Goal: Task Accomplishment & Management: Complete application form

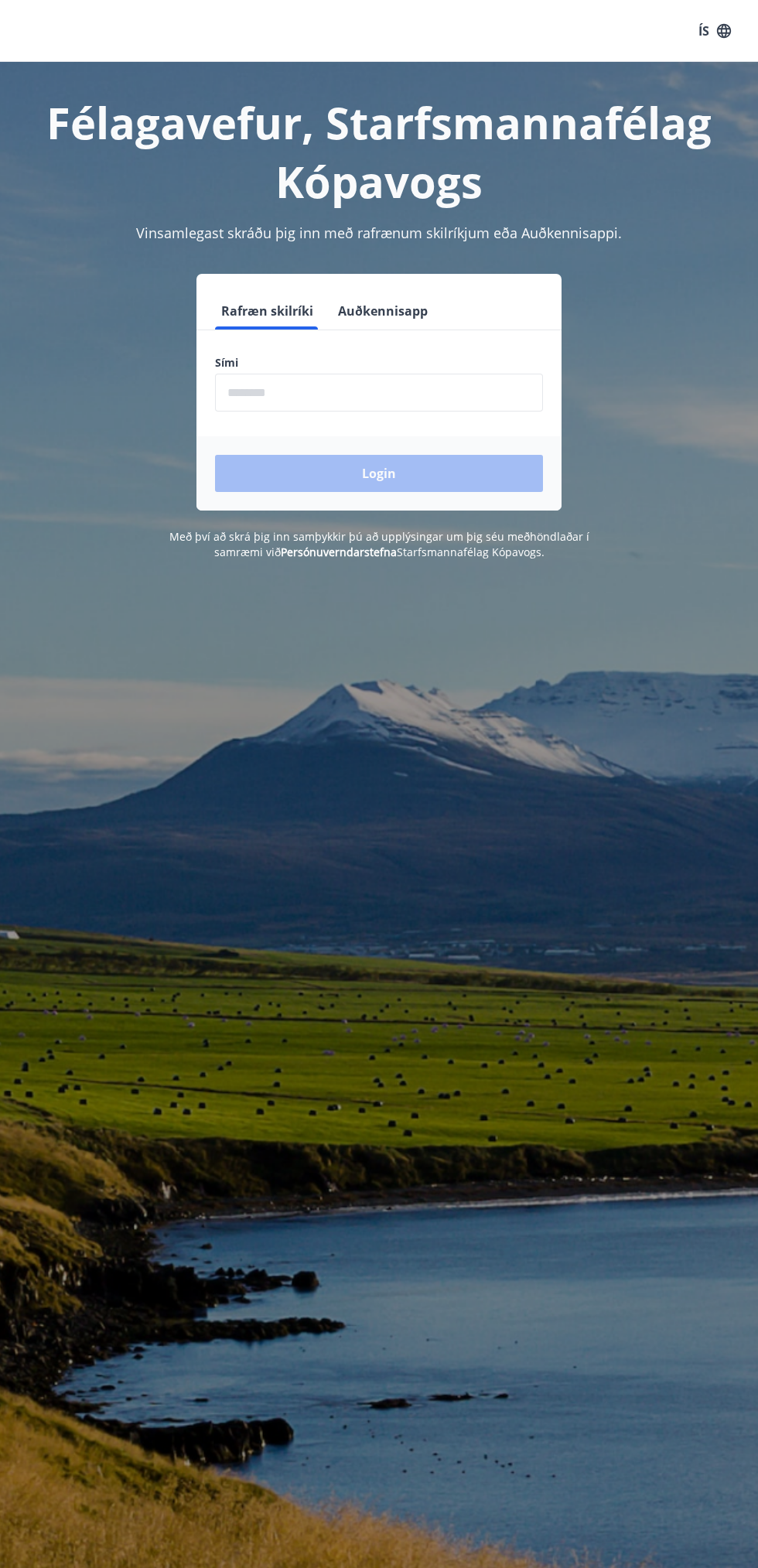
click at [280, 398] on input "phone" at bounding box center [379, 392] width 328 height 38
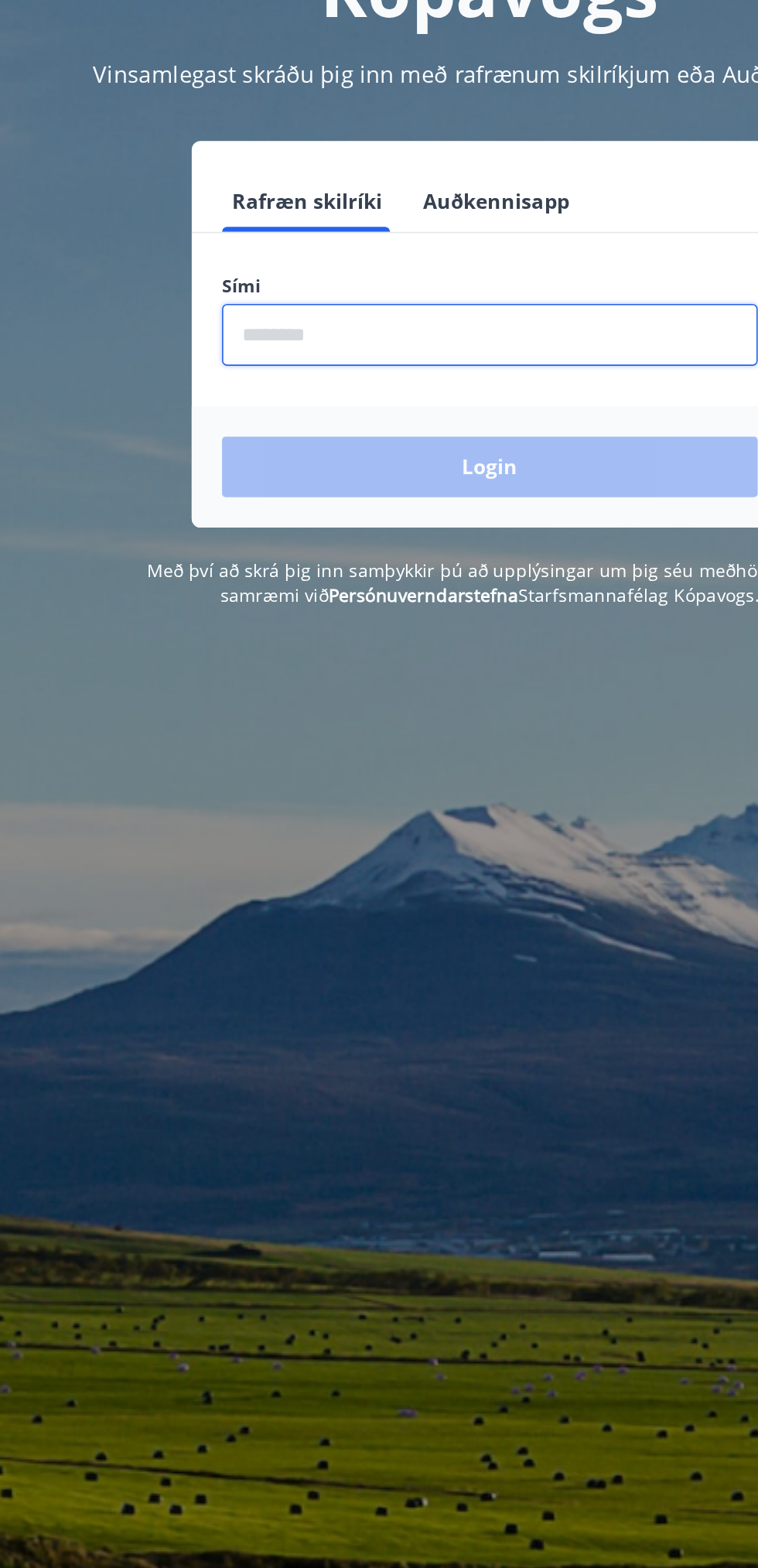
type input "********"
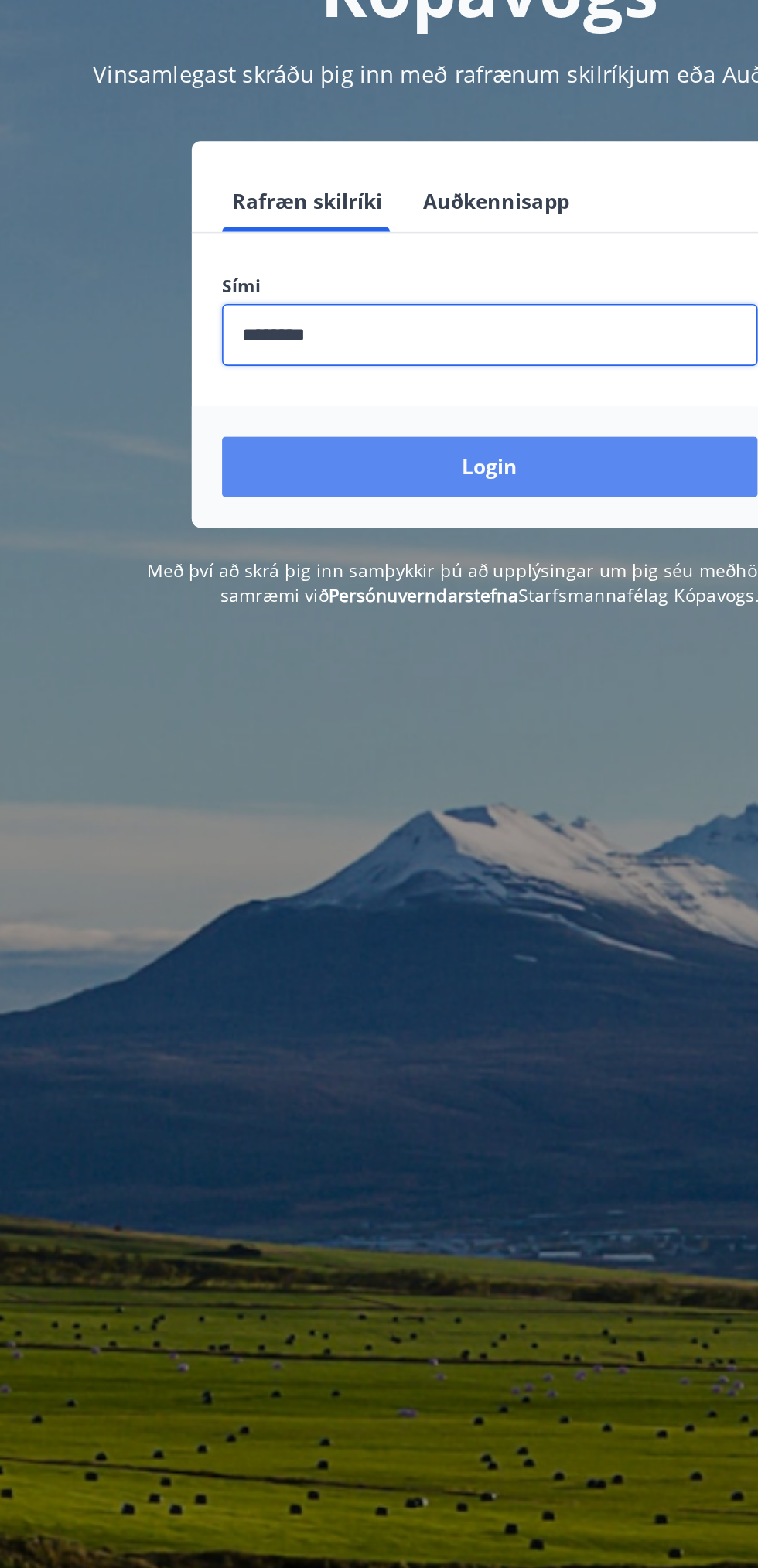
click at [444, 487] on button "Login" at bounding box center [379, 473] width 328 height 37
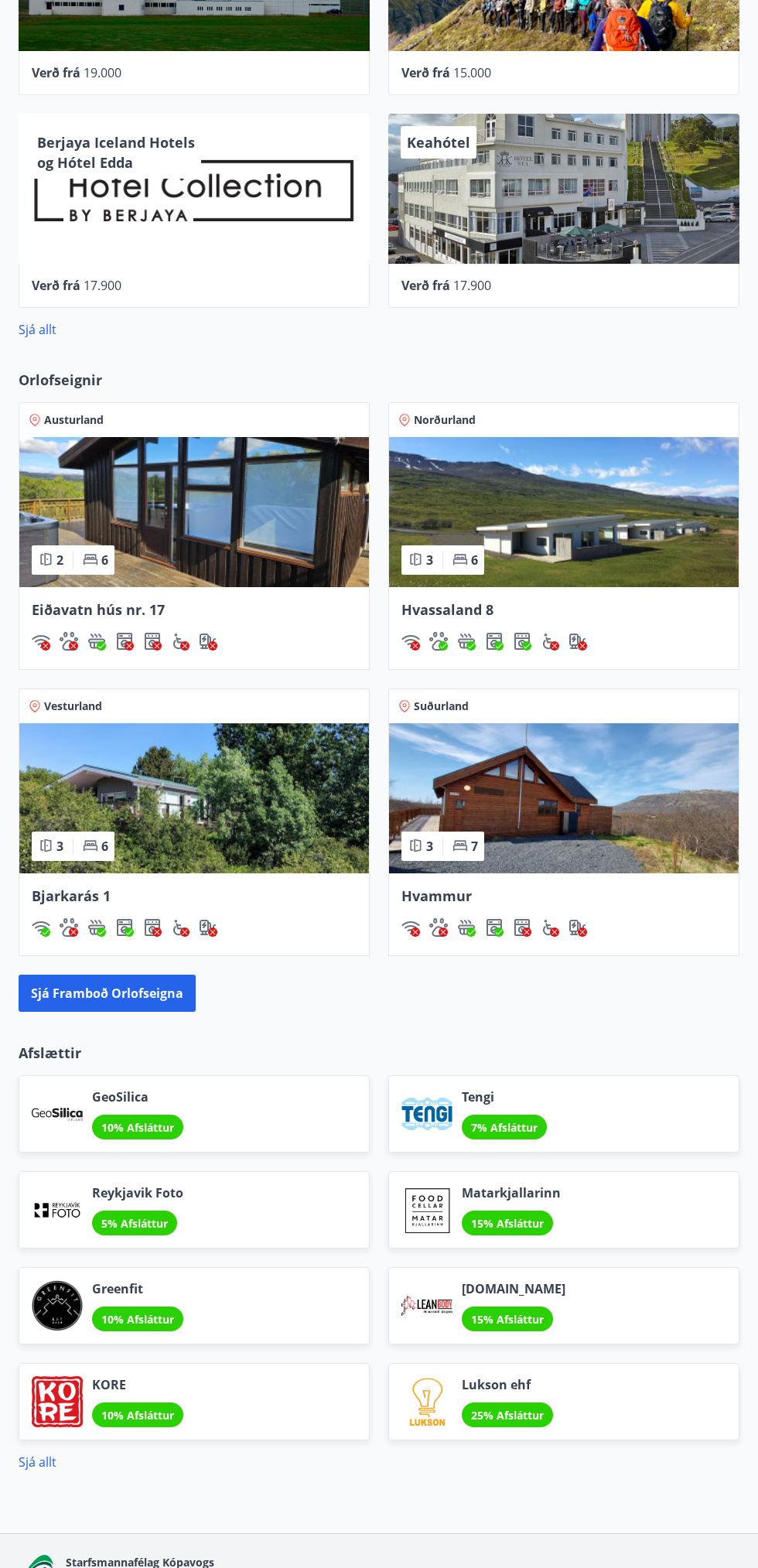
scroll to position [1015, 0]
